Goal: Task Accomplishment & Management: Complete application form

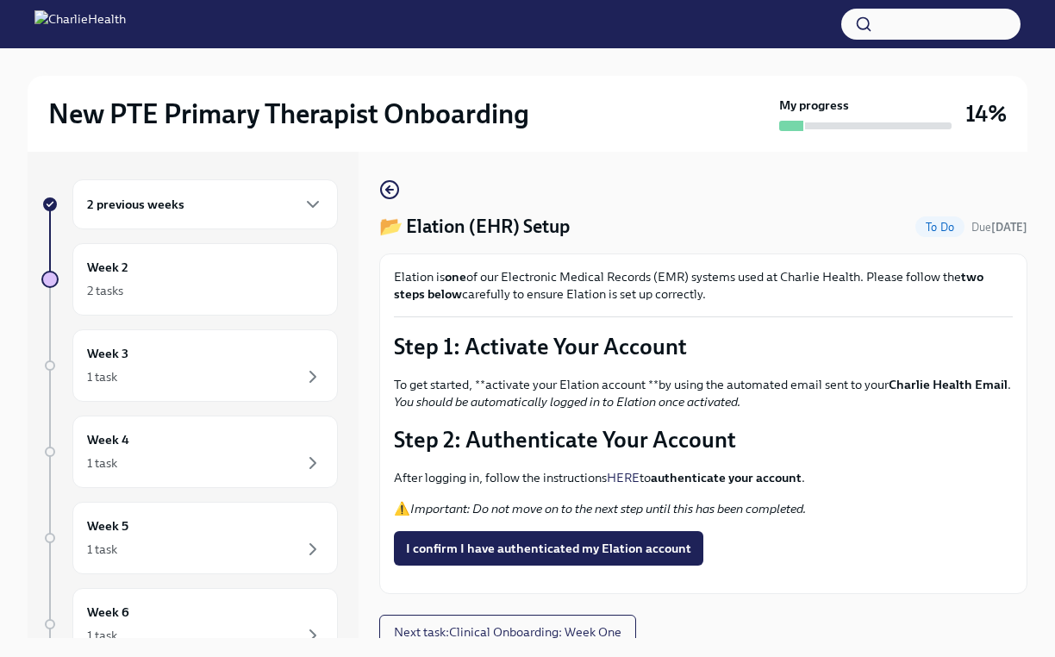
scroll to position [29, 0]
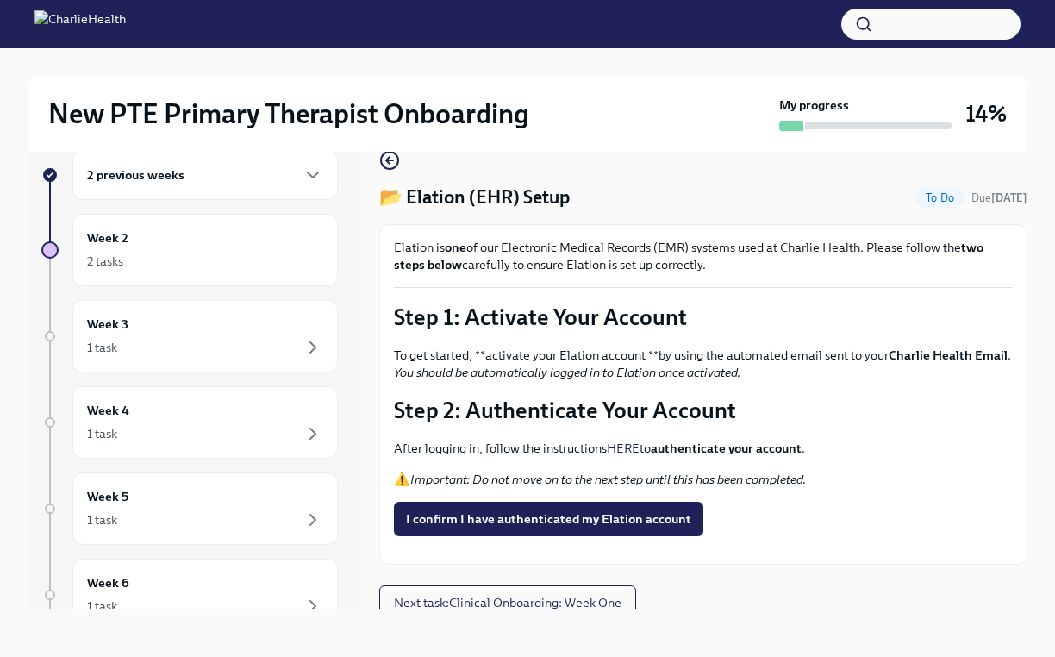
click at [253, 190] on div "2 previous weeks" at bounding box center [204, 175] width 265 height 50
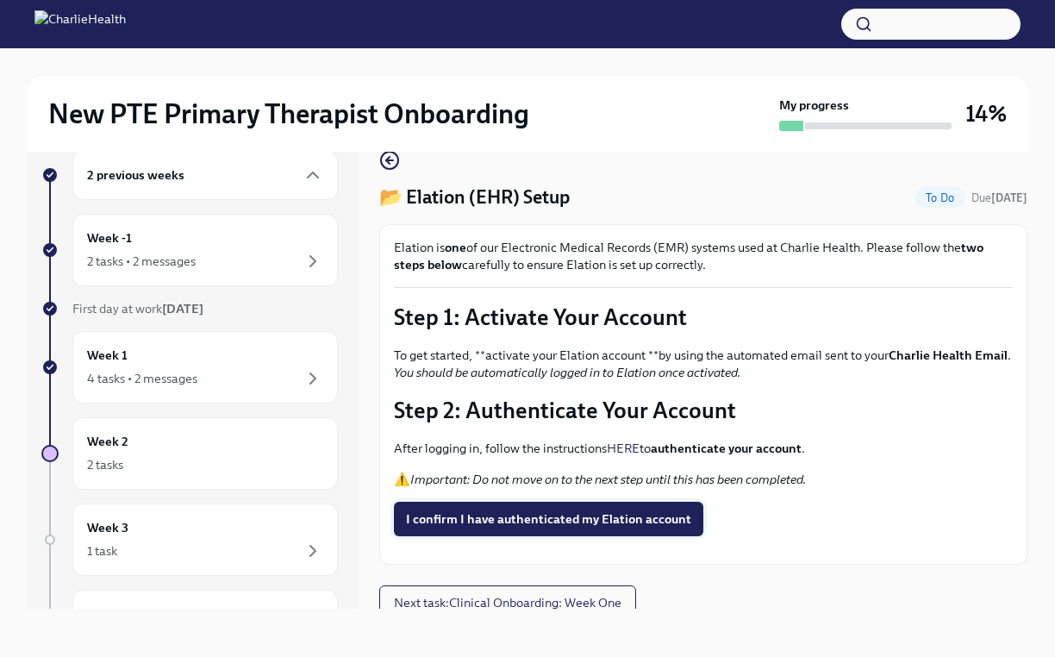
click at [534, 525] on span "I confirm I have authenticated my Elation account" at bounding box center [548, 518] width 285 height 17
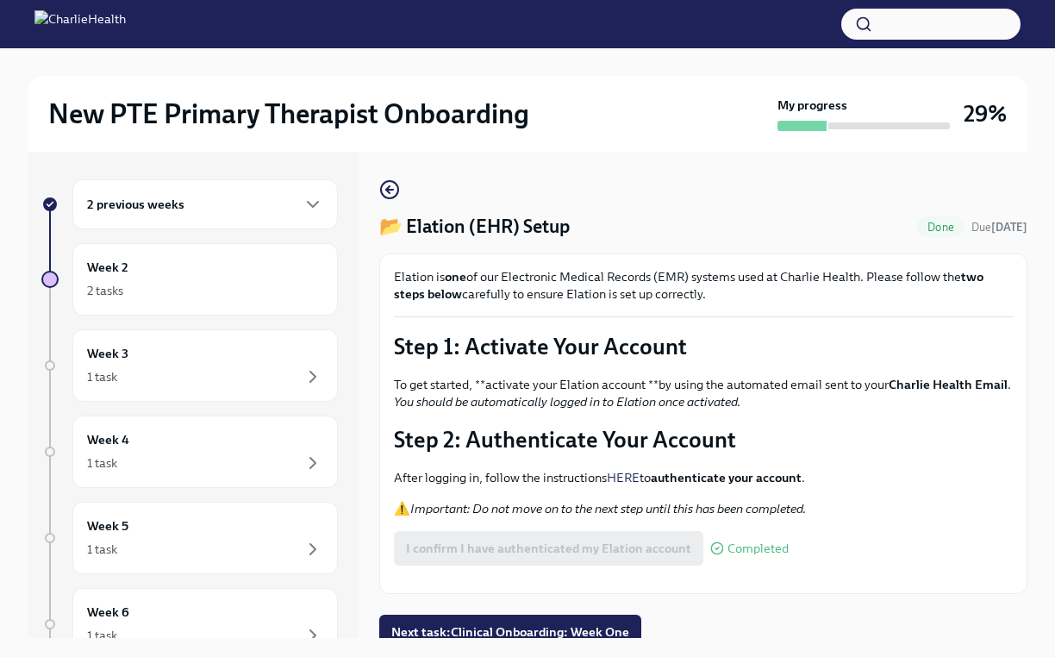
scroll to position [0, 0]
click at [390, 186] on icon "button" at bounding box center [387, 189] width 3 height 7
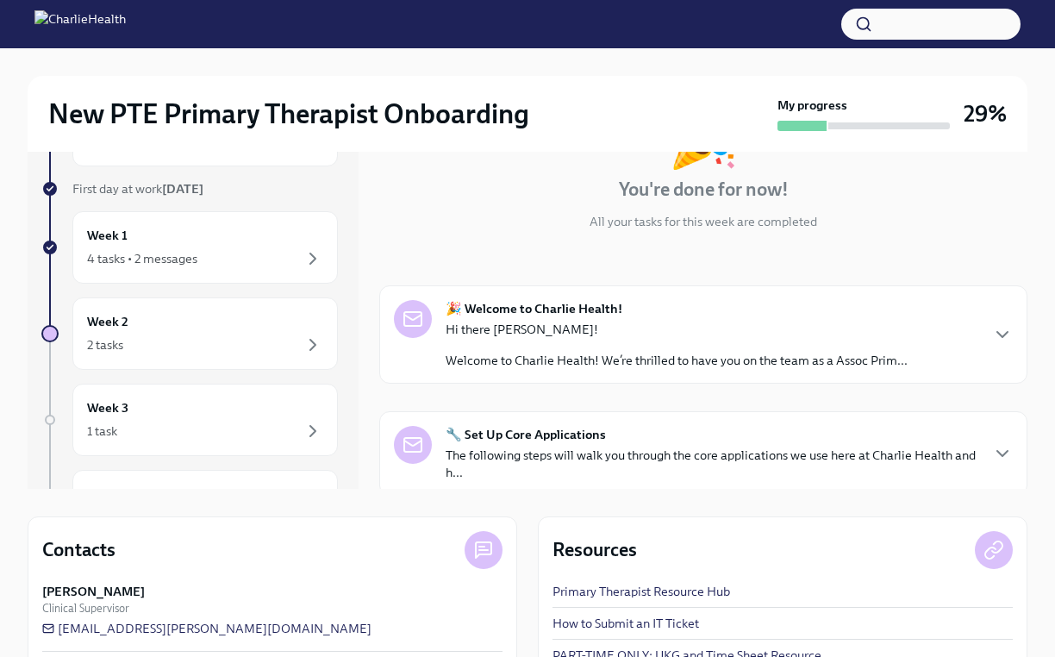
scroll to position [111, 0]
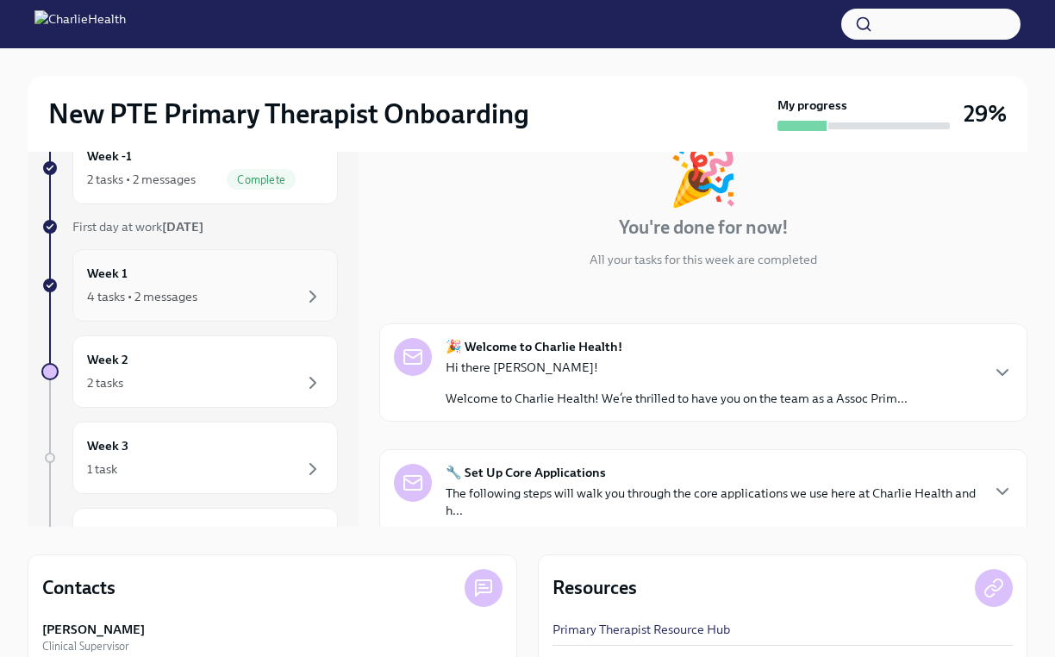
click at [264, 296] on div "4 tasks • 2 messages" at bounding box center [205, 296] width 236 height 21
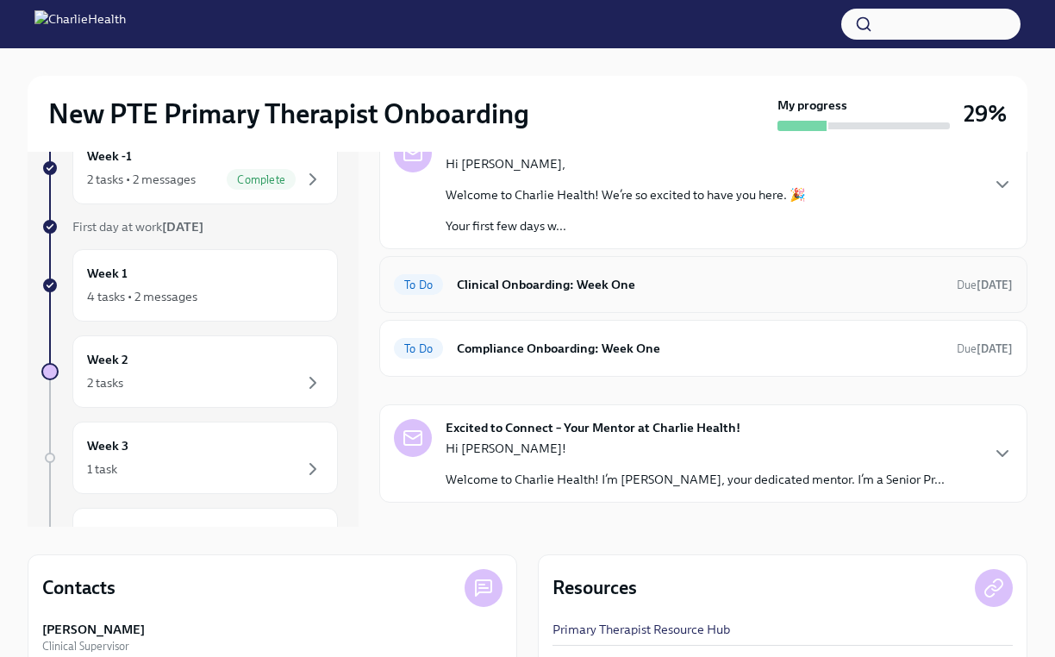
click at [715, 282] on h6 "Clinical Onboarding: Week One" at bounding box center [700, 284] width 486 height 19
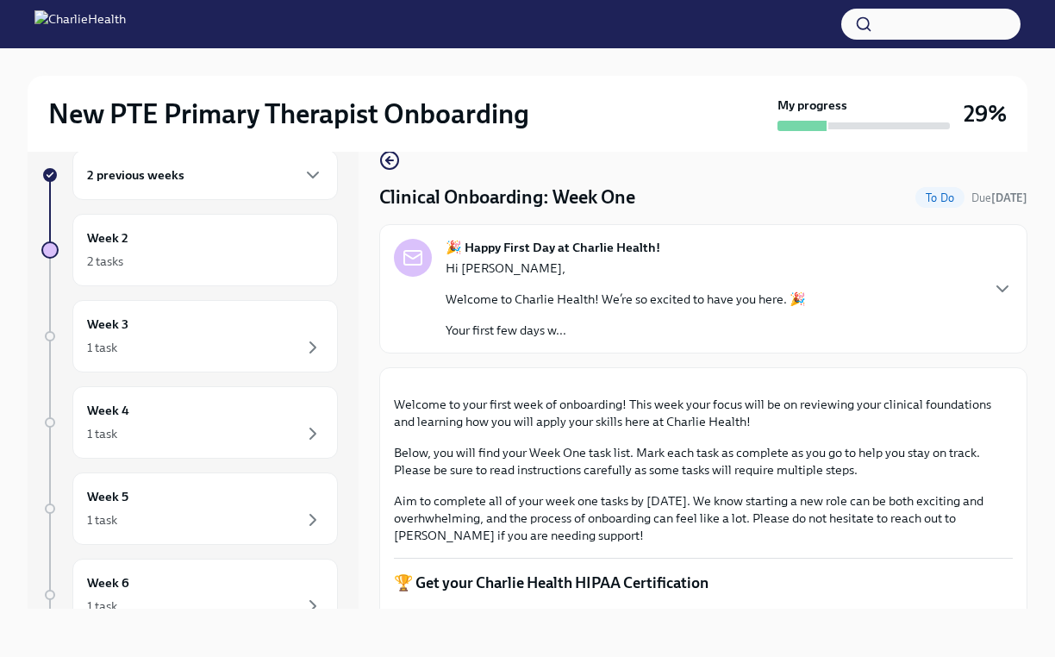
scroll to position [29, 0]
click at [814, 207] on div "Clinical Onboarding: Week One To Do Due [DATE]" at bounding box center [703, 197] width 648 height 26
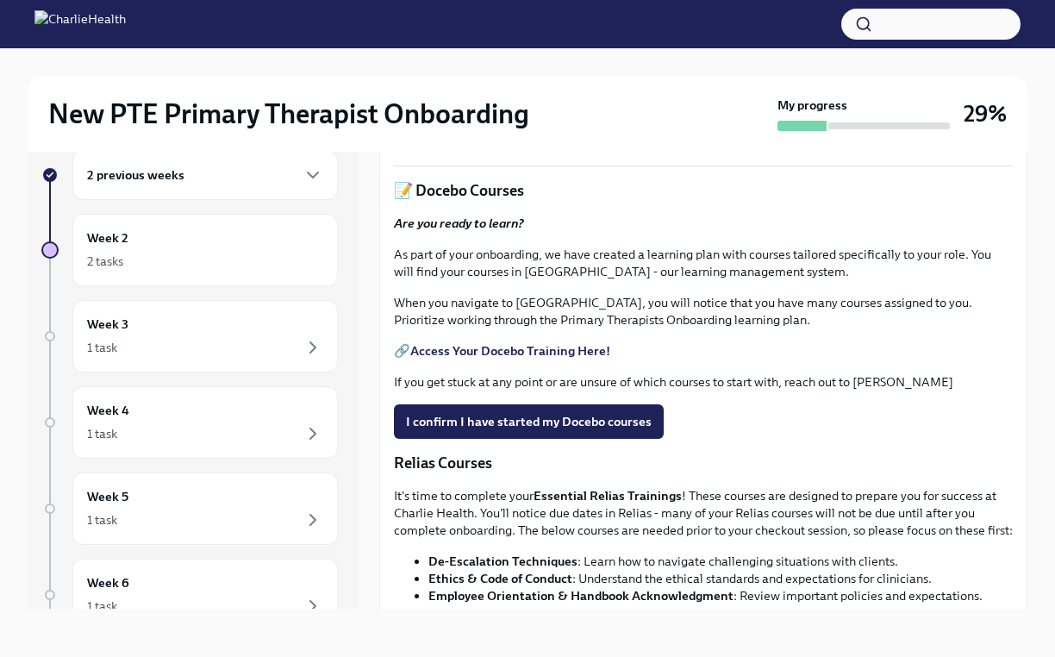
scroll to position [590, 0]
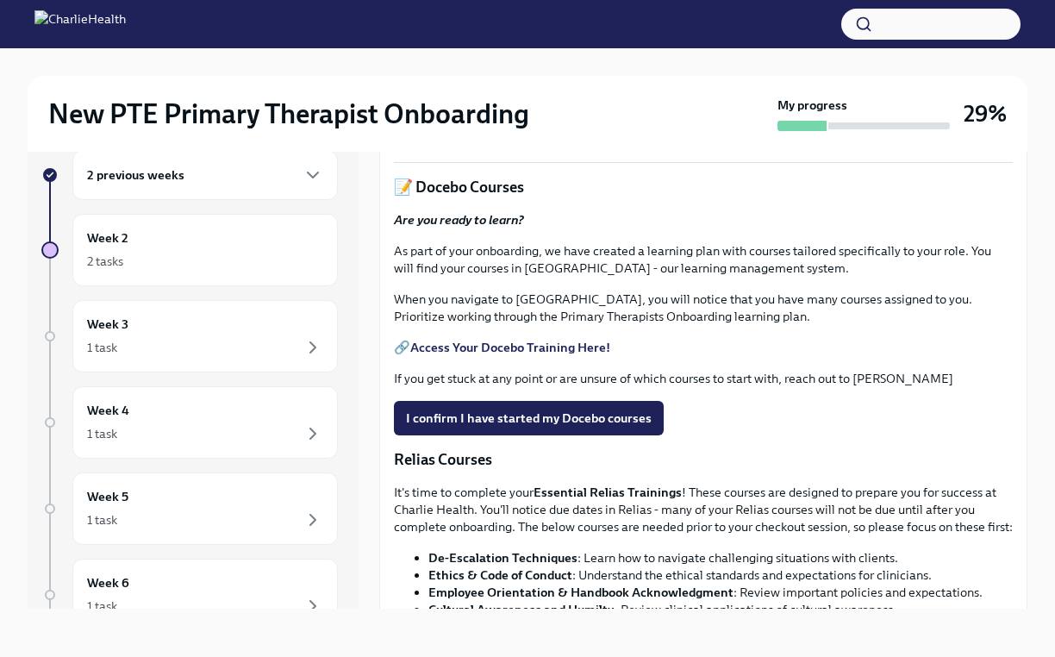
click at [454, 148] on label "Upload HIPAA Certification" at bounding box center [492, 131] width 197 height 34
click at [0, 0] on input "Upload HIPAA Certification" at bounding box center [0, 0] width 0 height 0
click at [569, 355] on strong "Access Your Docebo Training Here!" at bounding box center [510, 348] width 200 height 16
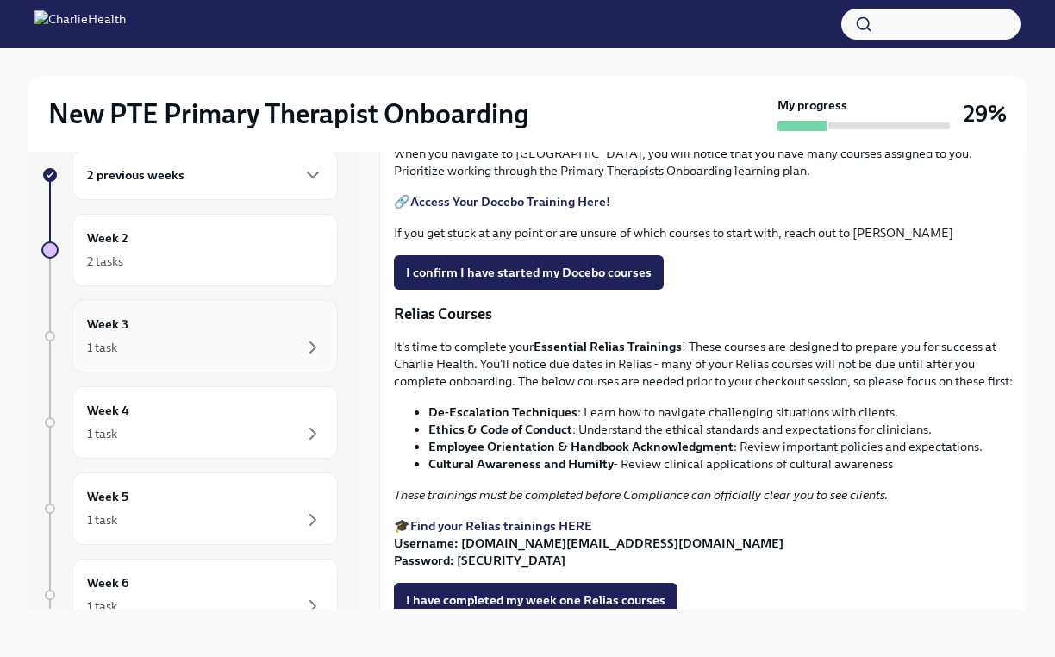
scroll to position [745, 0]
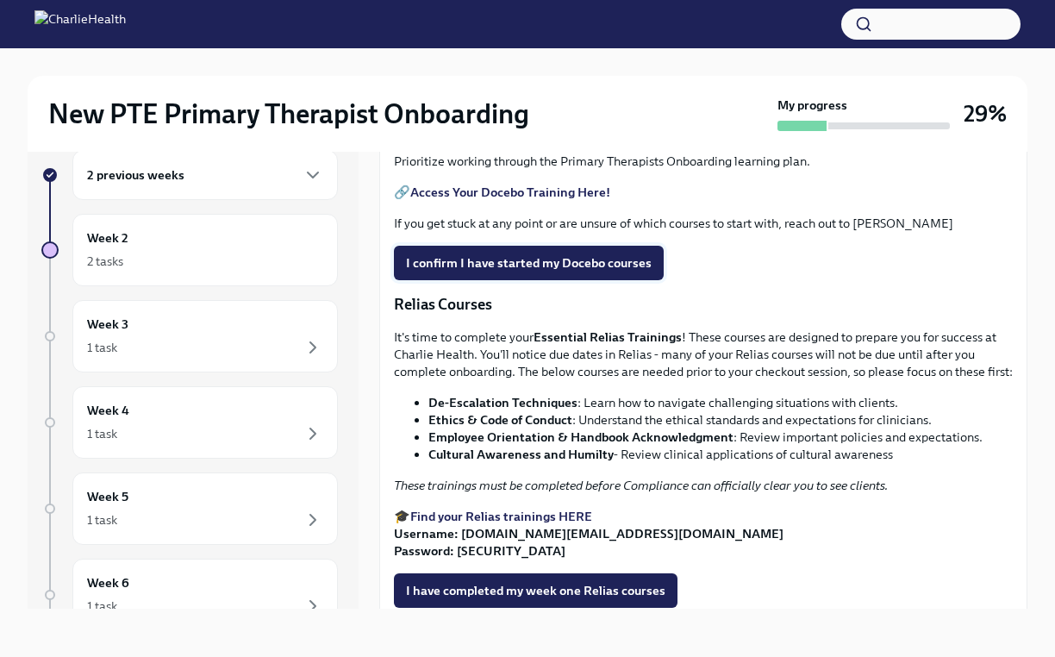
click at [591, 280] on button "I confirm I have started my Docebo courses" at bounding box center [529, 263] width 270 height 34
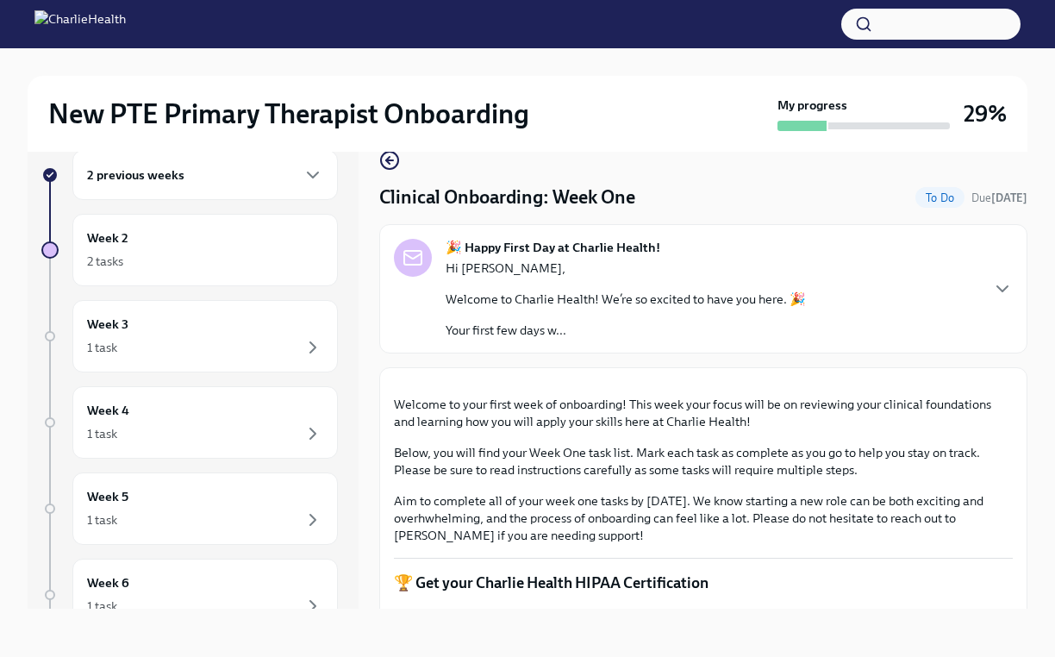
scroll to position [29, 0]
click at [760, 193] on div "Clinical Onboarding: Week One To Do Due 5 days ago" at bounding box center [703, 197] width 648 height 26
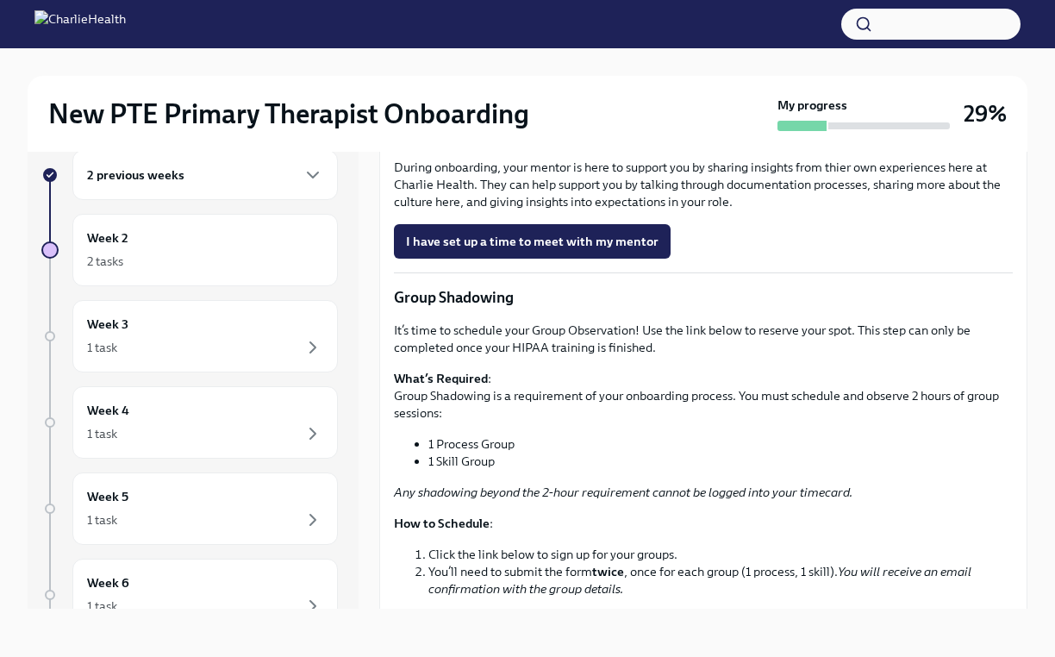
scroll to position [1587, 0]
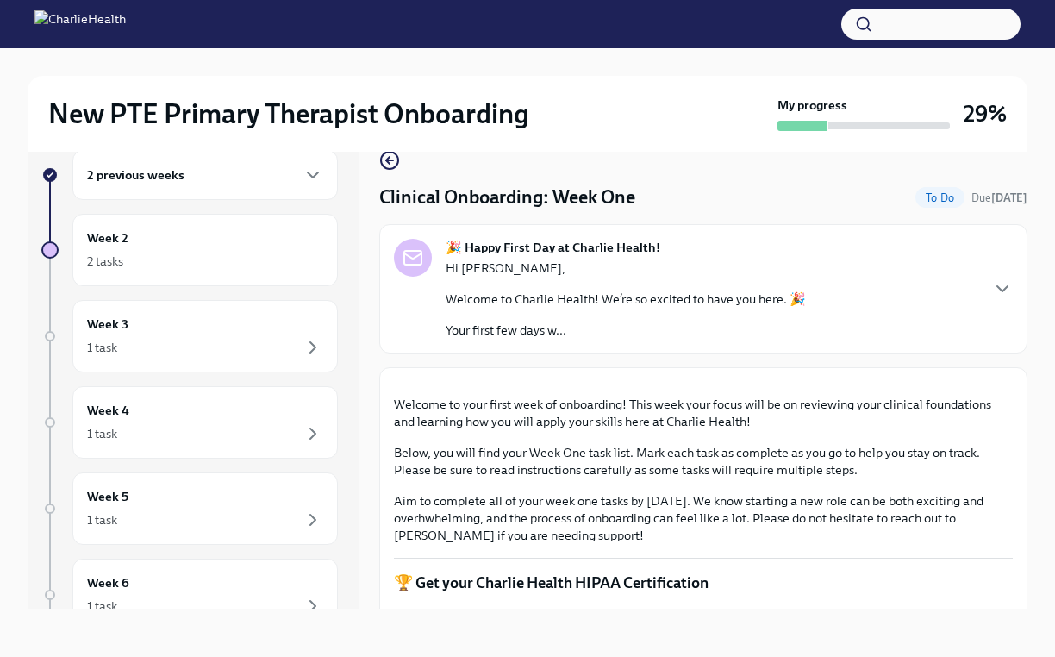
scroll to position [41, 0]
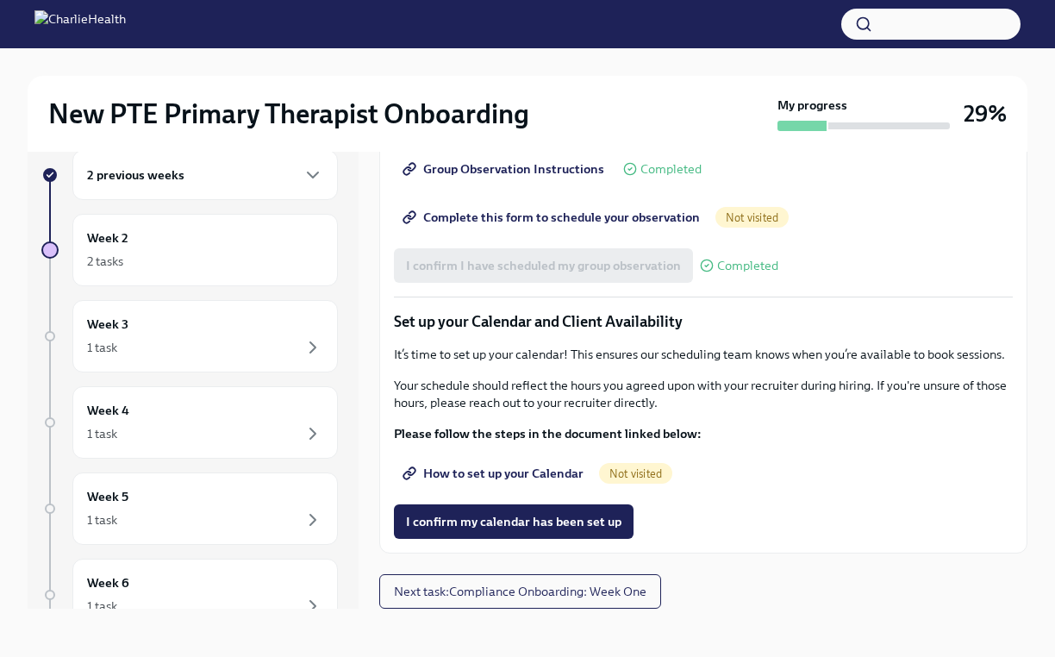
scroll to position [2326, 0]
click at [540, 465] on span "How to set up your Calendar" at bounding box center [495, 473] width 178 height 17
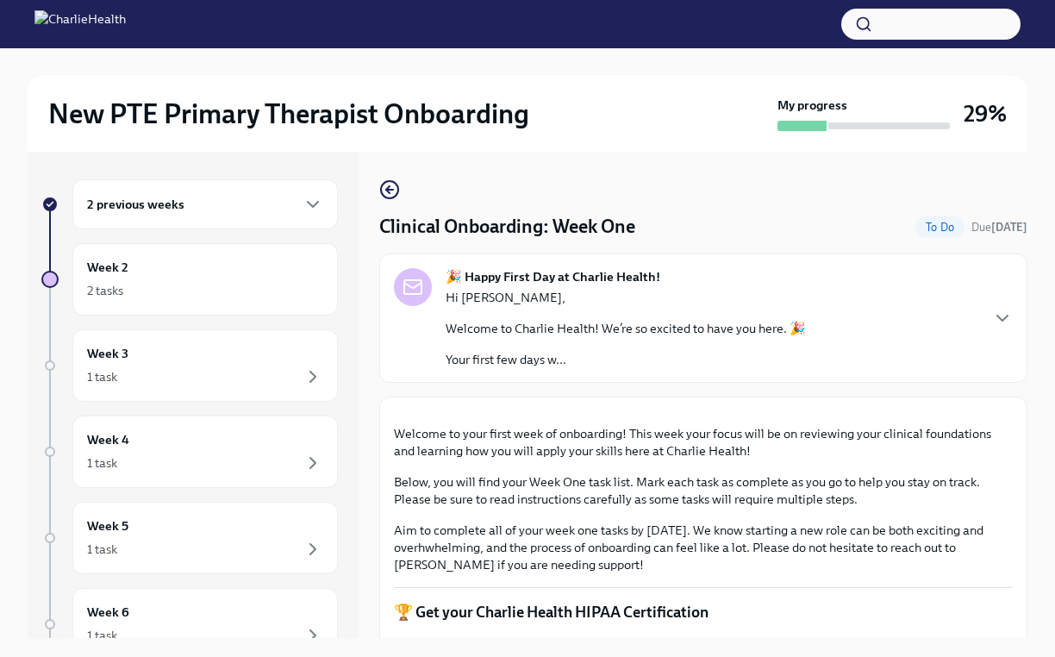
click at [51, 29] on img at bounding box center [79, 24] width 91 height 28
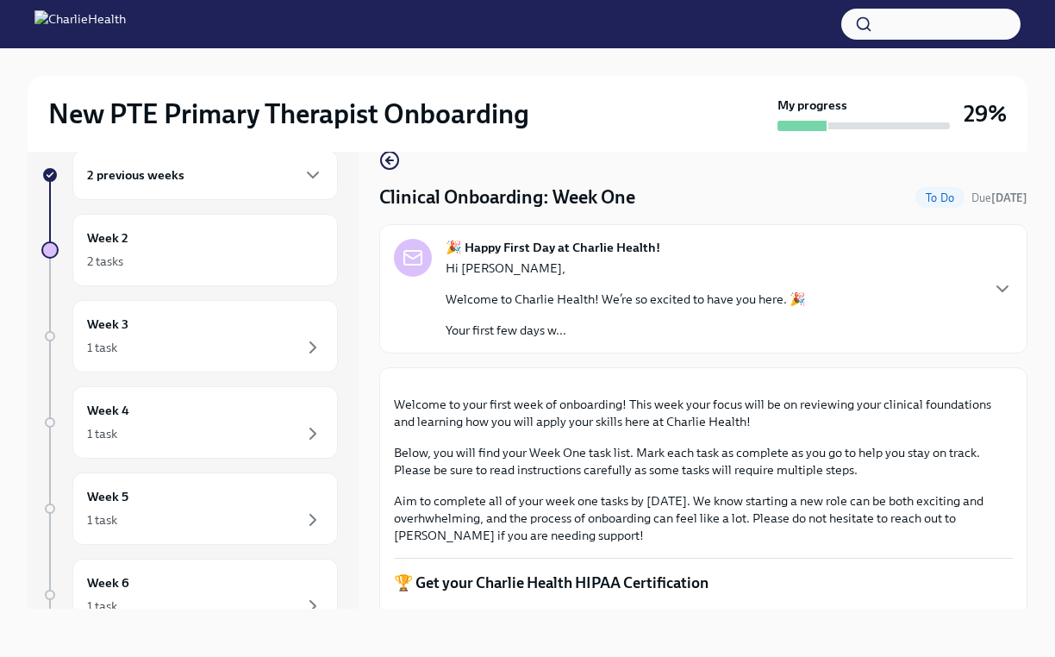
scroll to position [29, 0]
click at [237, 165] on div "2 previous weeks" at bounding box center [205, 175] width 236 height 21
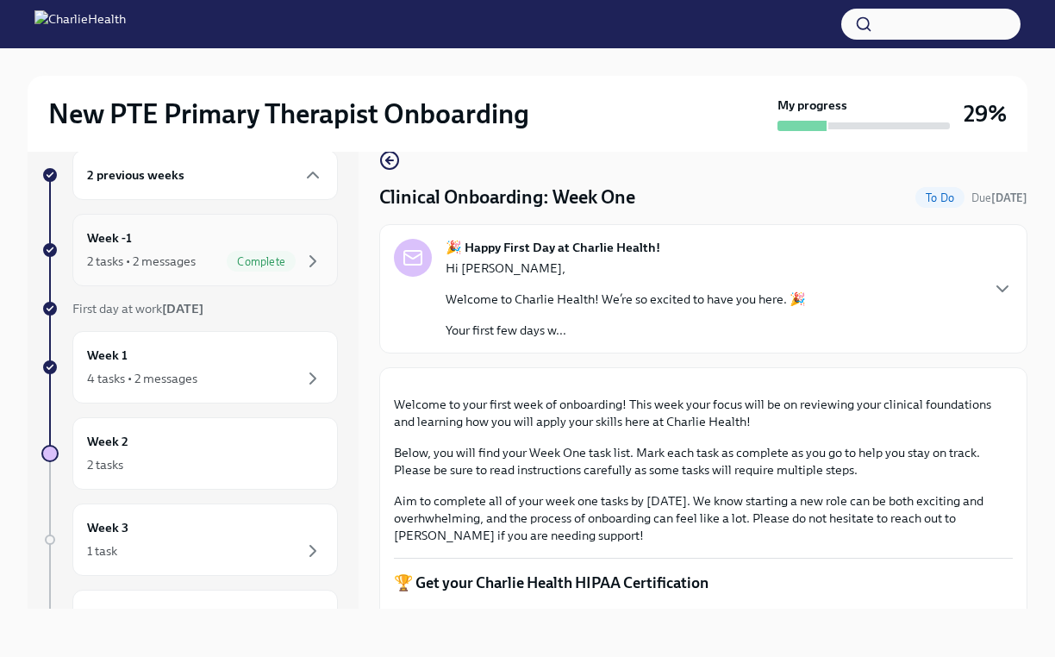
click at [149, 260] on div "2 tasks • 2 messages" at bounding box center [141, 261] width 109 height 17
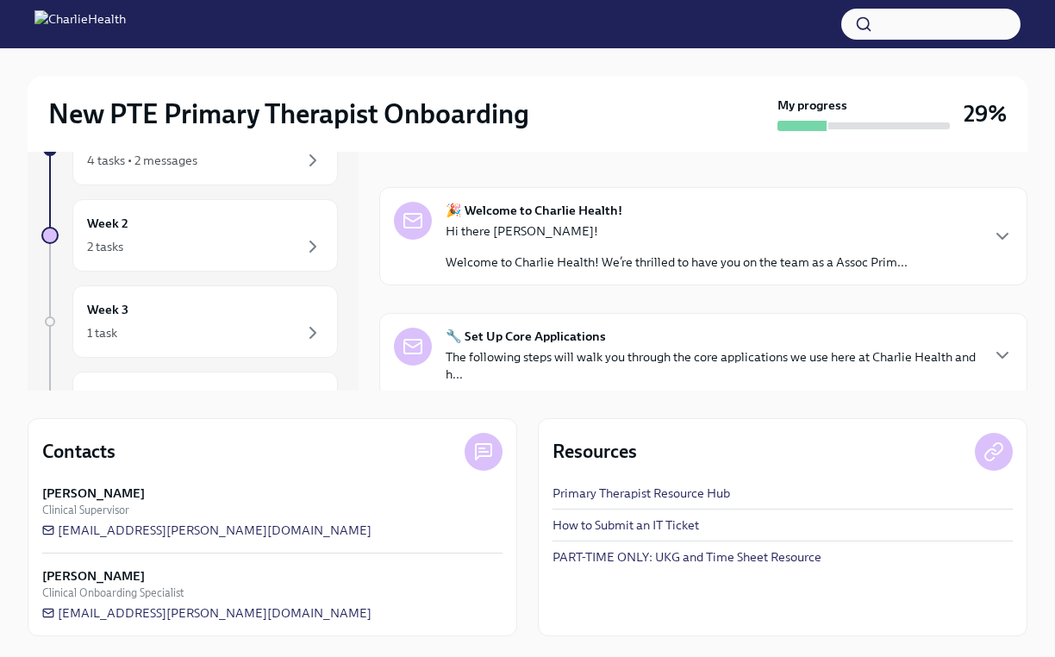
scroll to position [247, 0]
click at [707, 346] on div "🔧 Set Up Core Applications The following steps will walk you through the core a…" at bounding box center [712, 355] width 533 height 55
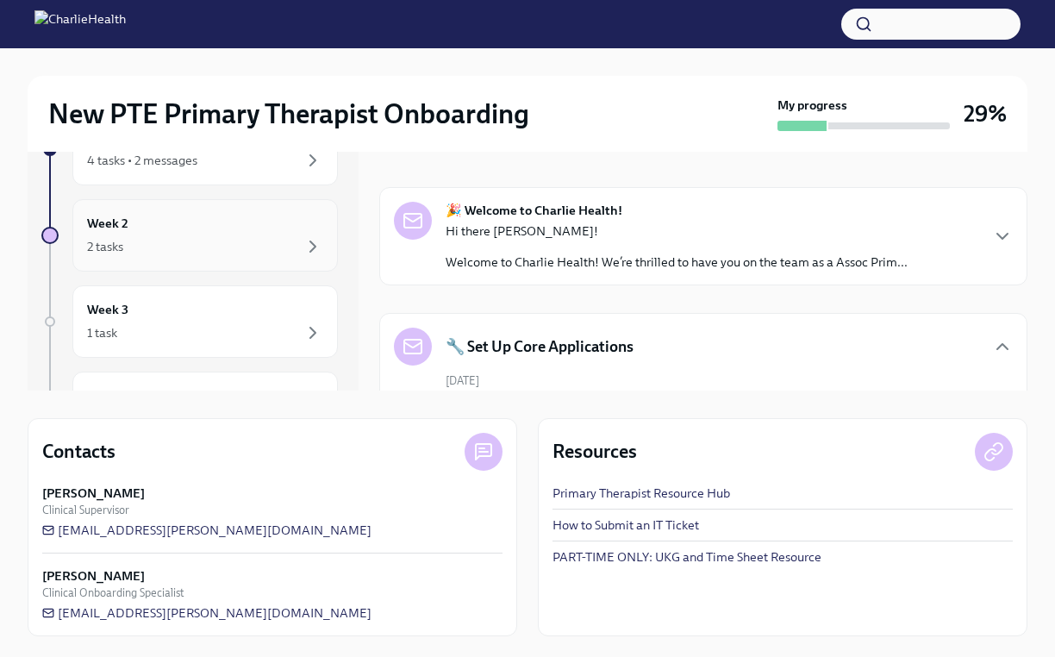
click at [187, 228] on div "Week 2 2 tasks" at bounding box center [205, 235] width 236 height 43
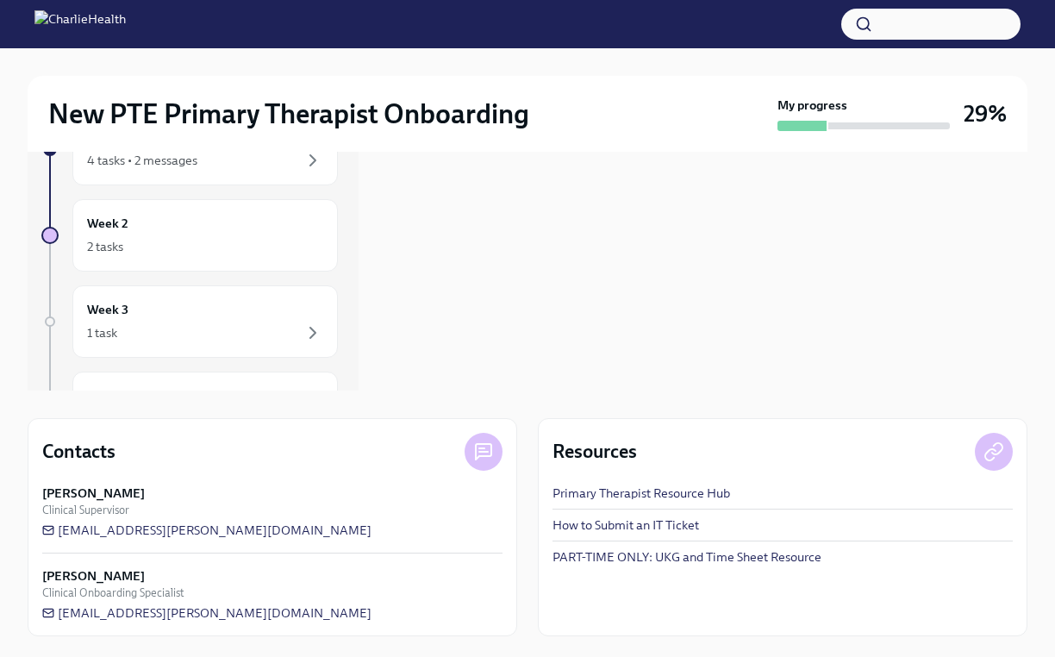
click at [783, 481] on div "Resources Primary Therapist Resource Hub How to Submit an IT Ticket PART-TIME O…" at bounding box center [783, 527] width 490 height 218
click at [217, 242] on div "2 tasks" at bounding box center [205, 246] width 236 height 21
click at [107, 250] on div "2 tasks" at bounding box center [105, 246] width 36 height 17
click at [324, 237] on div "Week 2 2 tasks" at bounding box center [204, 235] width 265 height 72
click at [310, 165] on icon "button" at bounding box center [312, 160] width 5 height 10
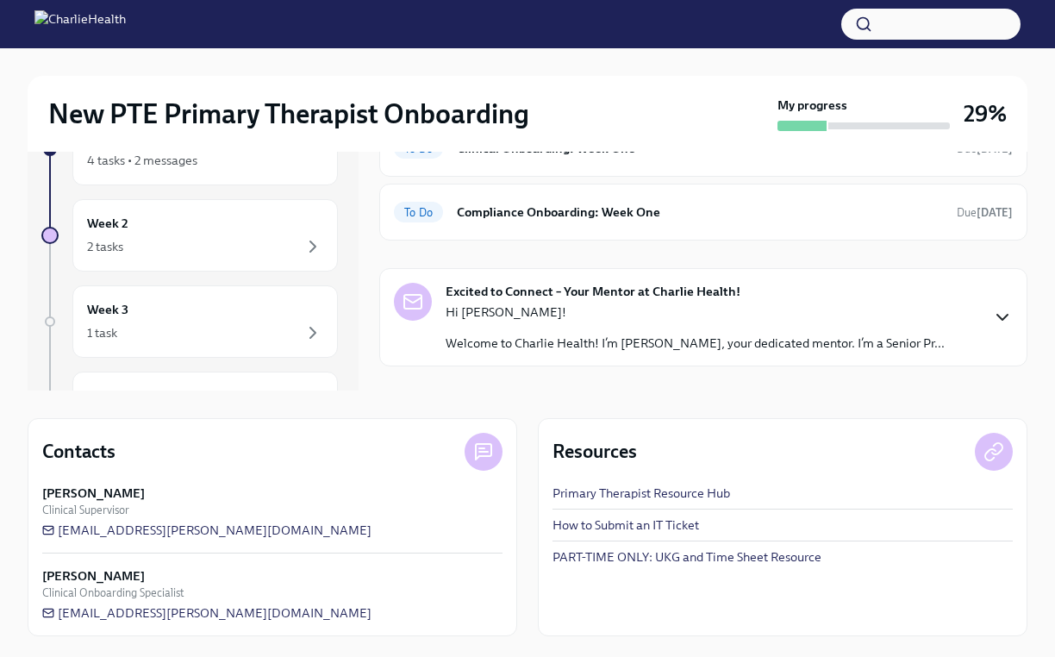
click at [1006, 320] on icon "button" at bounding box center [1002, 317] width 21 height 21
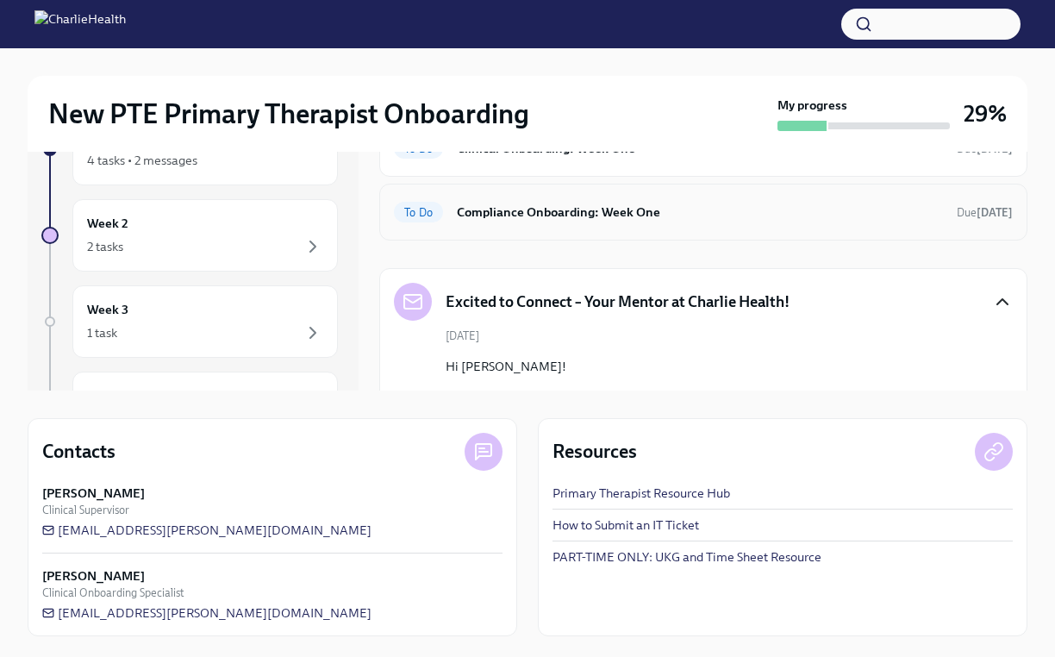
click at [551, 212] on h6 "Compliance Onboarding: Week One" at bounding box center [700, 212] width 486 height 19
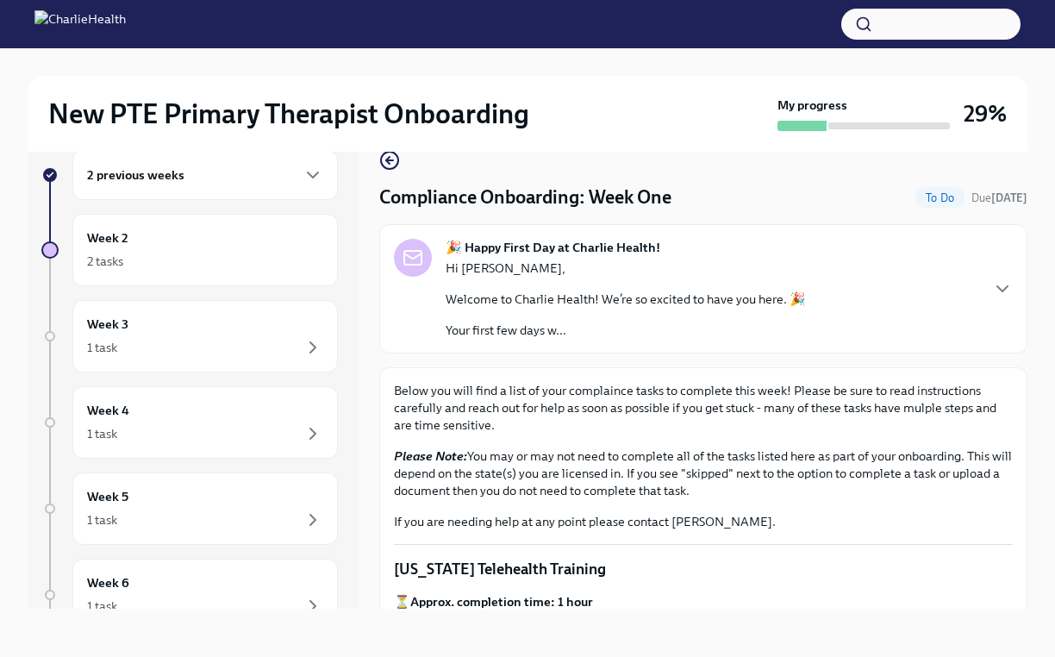
scroll to position [29, 0]
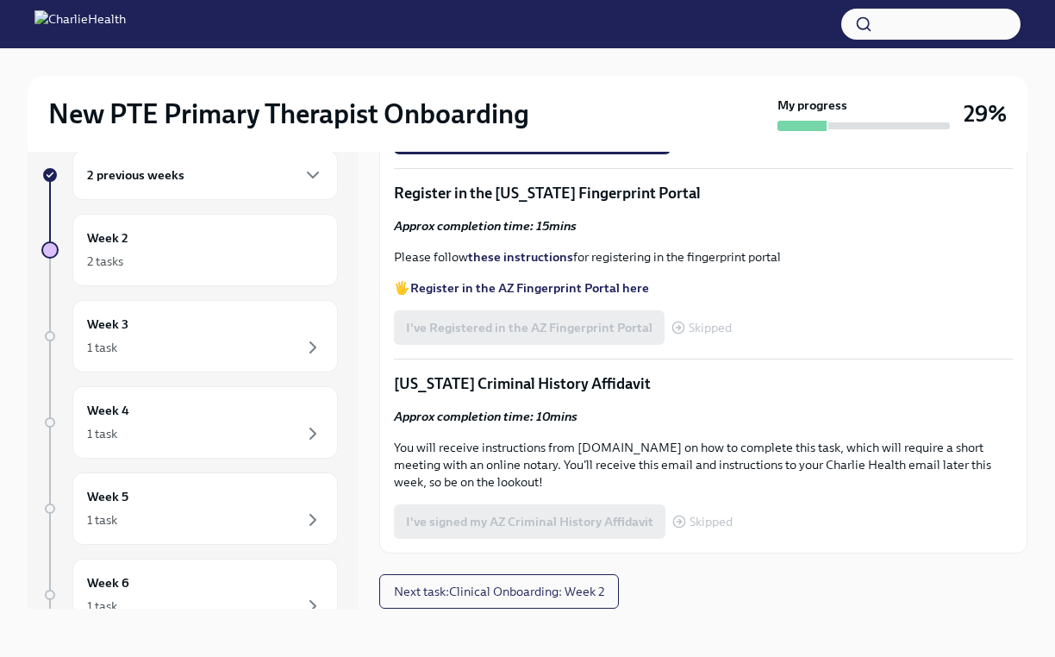
scroll to position [1051, 0]
click at [490, 43] on strong "Access your CPR & First Aid training HERE" at bounding box center [531, 36] width 243 height 16
